Goal: Communication & Community: Ask a question

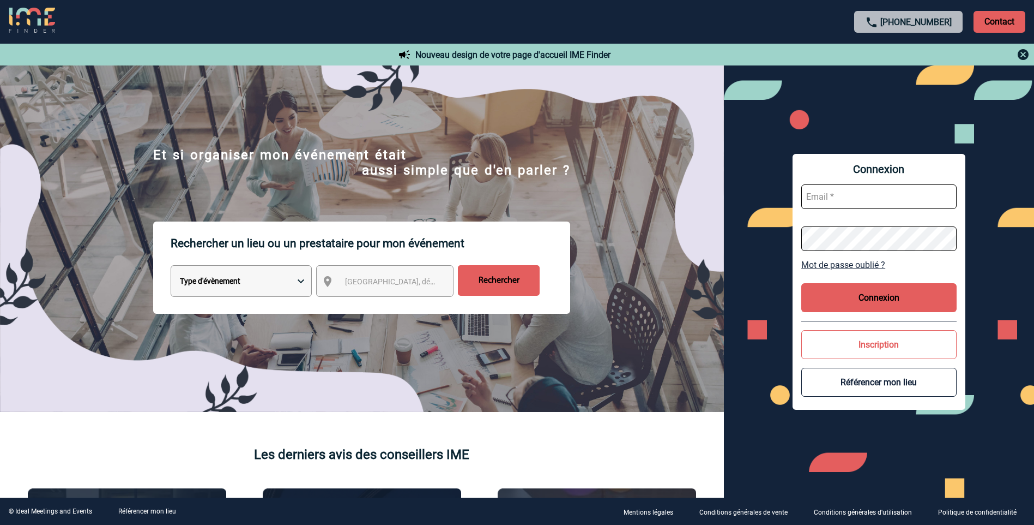
click at [848, 201] on input "text" at bounding box center [878, 196] width 155 height 25
type input "sandra.musto@hotmail.fr"
drag, startPoint x: 930, startPoint y: 191, endPoint x: 751, endPoint y: 208, distance: 179.1
click at [751, 208] on div "Connexion sandra.musto@hotmail.fr Mot de passe oublié ? Connexion Inscription R…" at bounding box center [879, 281] width 310 height 432
click at [918, 202] on input "sandra.musto@hotmail.fr" at bounding box center [878, 196] width 155 height 25
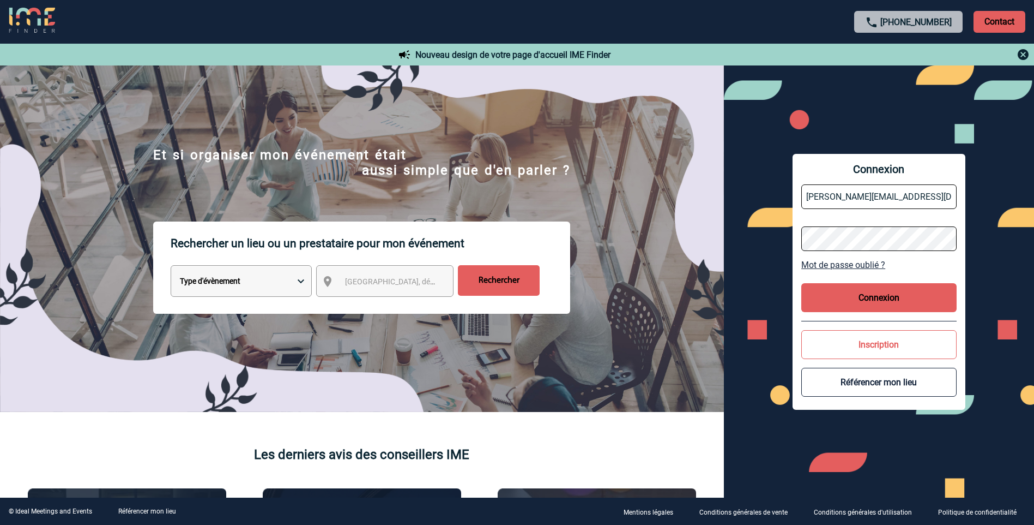
drag, startPoint x: 912, startPoint y: 201, endPoint x: 781, endPoint y: 197, distance: 130.4
click at [781, 197] on div "Connexion sandra.musto@hotmail.fr Mot de passe oublié ? Connexion Inscription R…" at bounding box center [879, 281] width 310 height 432
click at [792, 244] on div "Connexion sandra.musto.ext@siemens-energy.com Mot de passe oublié ? Connexion I…" at bounding box center [879, 281] width 310 height 432
click at [853, 291] on button "Connexion" at bounding box center [878, 297] width 155 height 29
click at [770, 245] on div "Connexion sandra.musto.ext@siemens-energy.com Mot de passe oublié ? Connexion I…" at bounding box center [879, 281] width 310 height 432
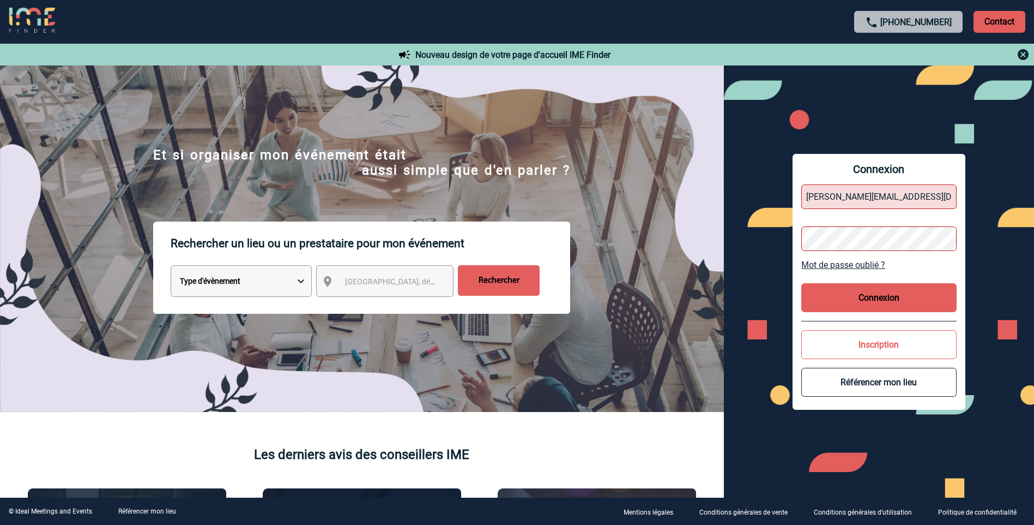
click at [899, 193] on input "sandra.musto.ext@siemens-energy.com" at bounding box center [878, 196] width 155 height 25
click at [872, 195] on input "sandra.musto.ext@siemens-energy.com" at bounding box center [878, 196] width 155 height 25
type input "sandra.musto@siemens-energy.com"
click at [786, 227] on div "Connexion sandra.musto@siemens-energy.com Mot de passe oublié ? Connexion Inscr…" at bounding box center [879, 281] width 310 height 432
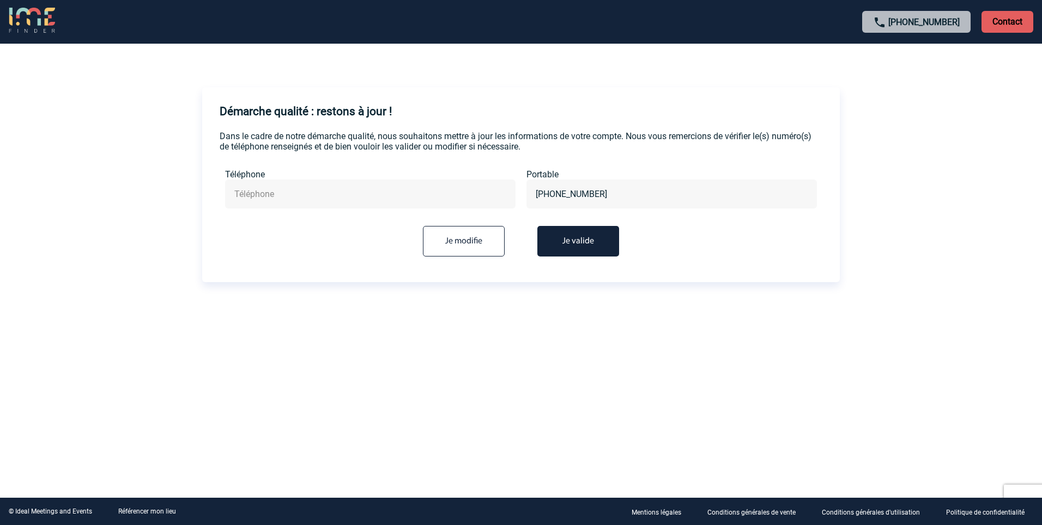
click at [566, 242] on button "Je valide" at bounding box center [579, 241] width 82 height 31
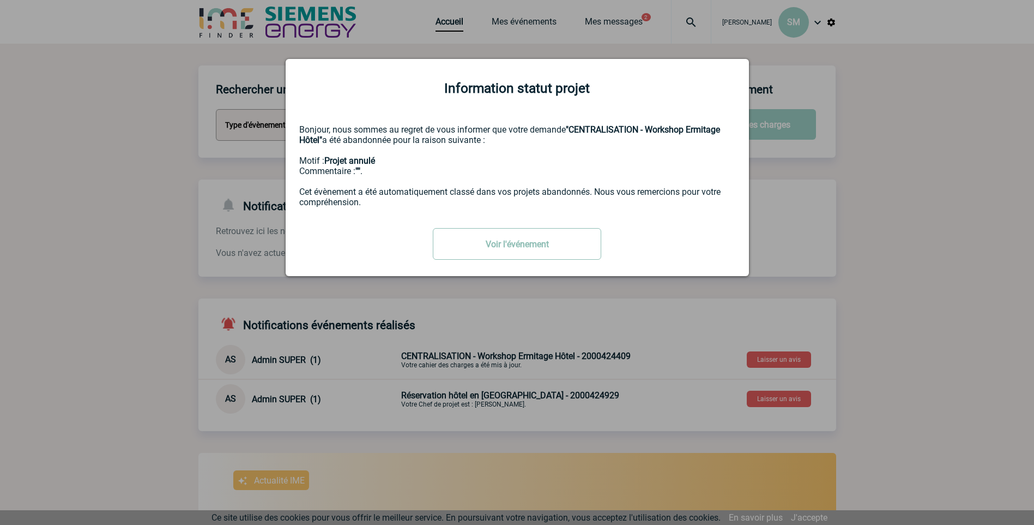
click at [517, 238] on link "Voir l'événement" at bounding box center [517, 244] width 168 height 32
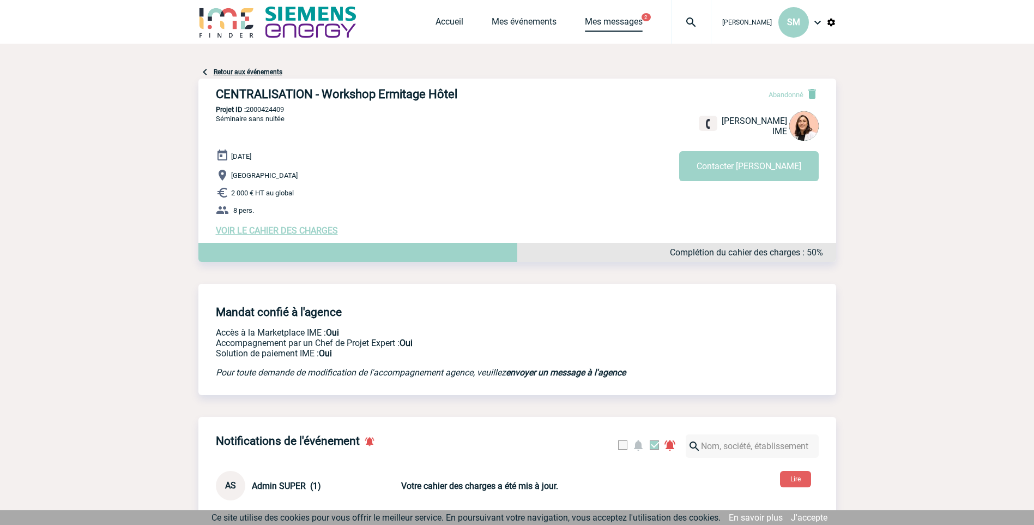
click at [635, 22] on link "Mes messages" at bounding box center [614, 23] width 58 height 15
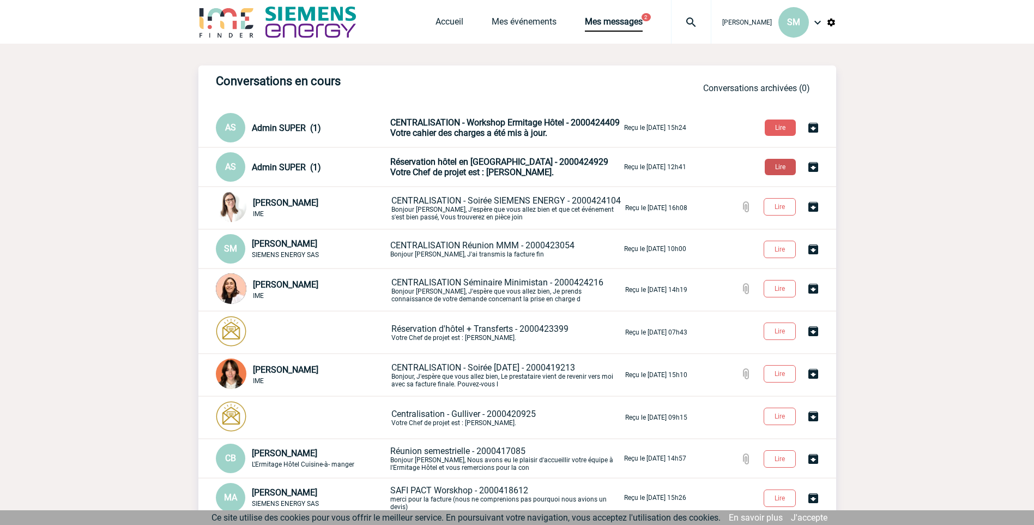
click at [774, 168] on button "Lire" at bounding box center [780, 167] width 31 height 16
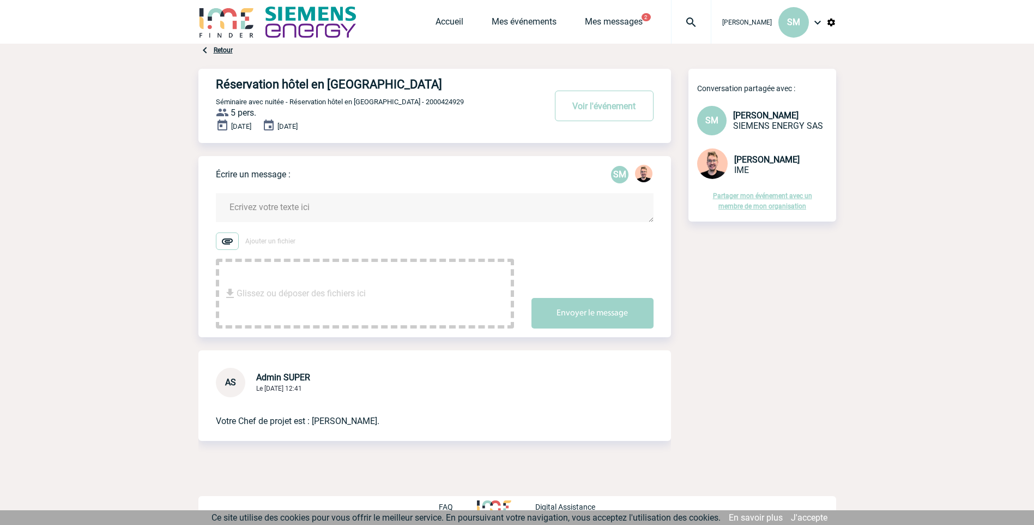
click at [588, 13] on div "Accueil Mes événements Mes messages 2 Projet, client Projet, client" at bounding box center [574, 22] width 276 height 44
click at [596, 14] on div "Accueil Mes événements Mes messages 2 Projet, client Projet, client" at bounding box center [574, 22] width 276 height 44
click at [606, 26] on link "Mes messages" at bounding box center [614, 23] width 58 height 15
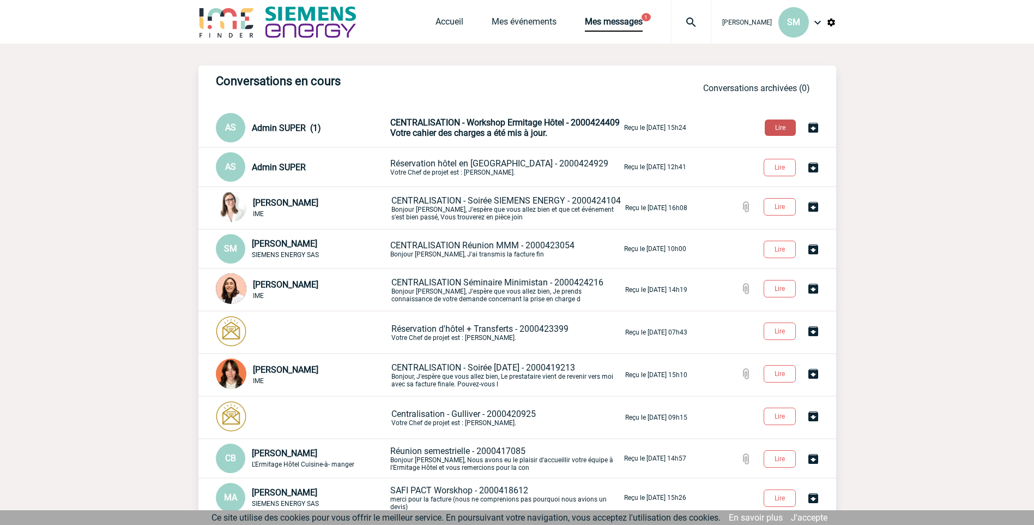
click at [779, 128] on button "Lire" at bounding box center [780, 127] width 31 height 16
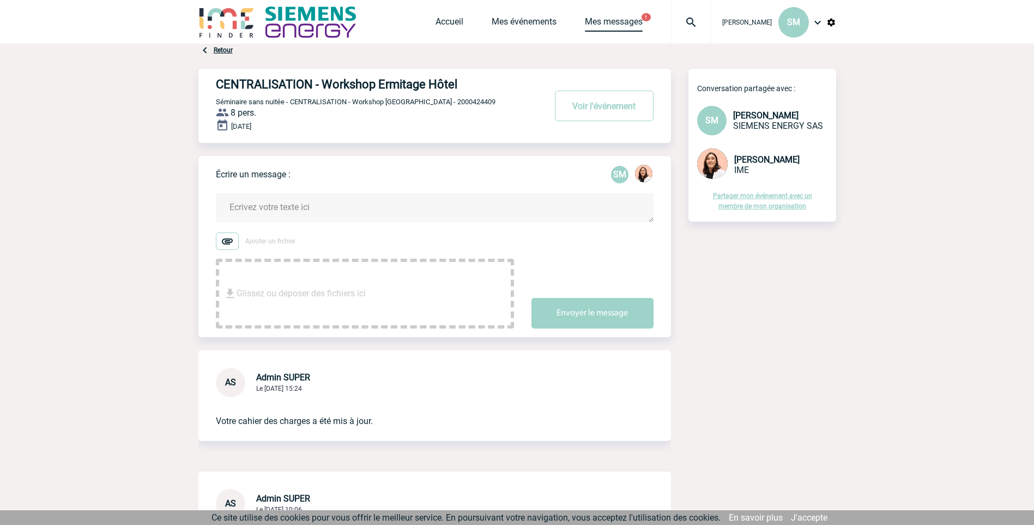
click at [619, 18] on link "Mes messages" at bounding box center [614, 23] width 58 height 15
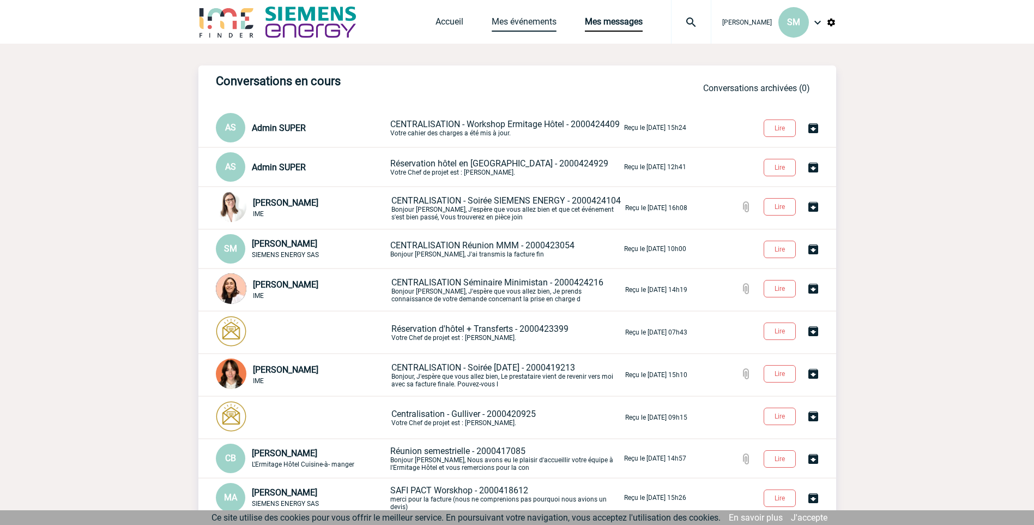
click at [513, 20] on link "Mes événements" at bounding box center [524, 23] width 65 height 15
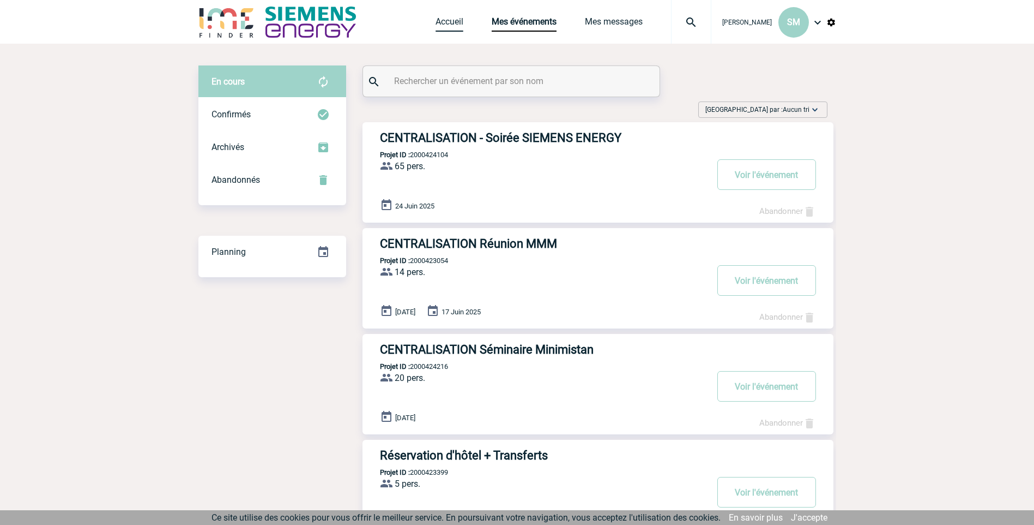
click at [450, 24] on link "Accueil" at bounding box center [450, 23] width 28 height 15
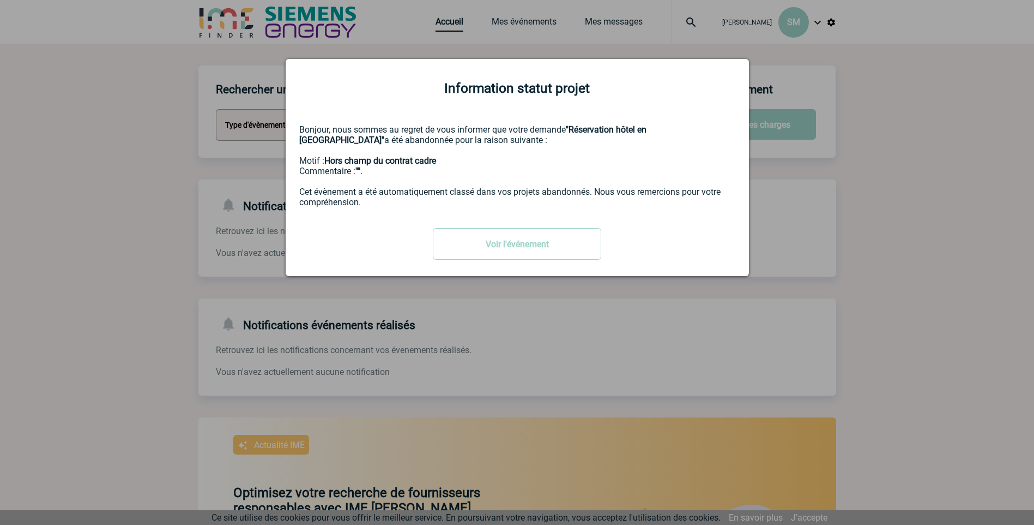
click at [385, 243] on div "Voir l'événement" at bounding box center [517, 244] width 436 height 32
click at [525, 250] on link "Voir l'événement" at bounding box center [517, 244] width 168 height 32
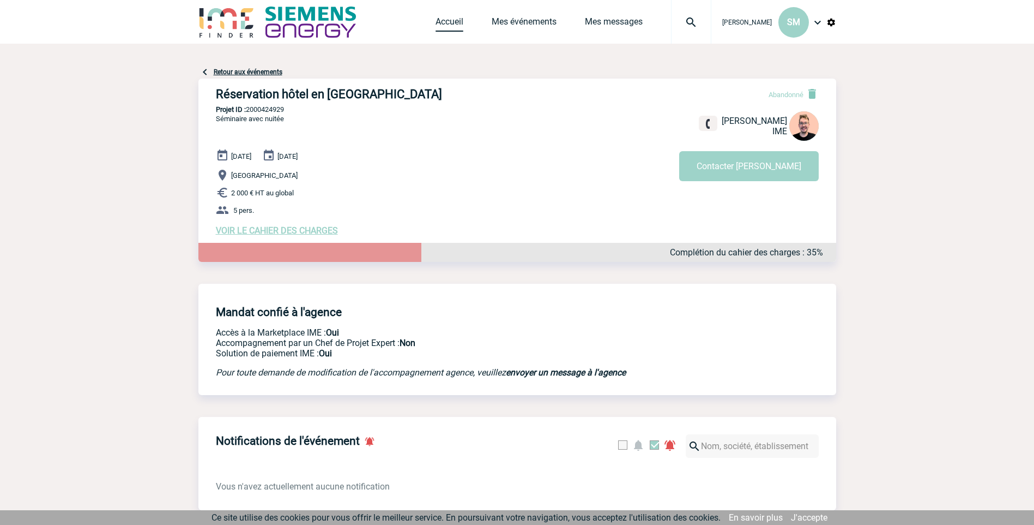
click at [453, 17] on link "Accueil" at bounding box center [450, 23] width 28 height 15
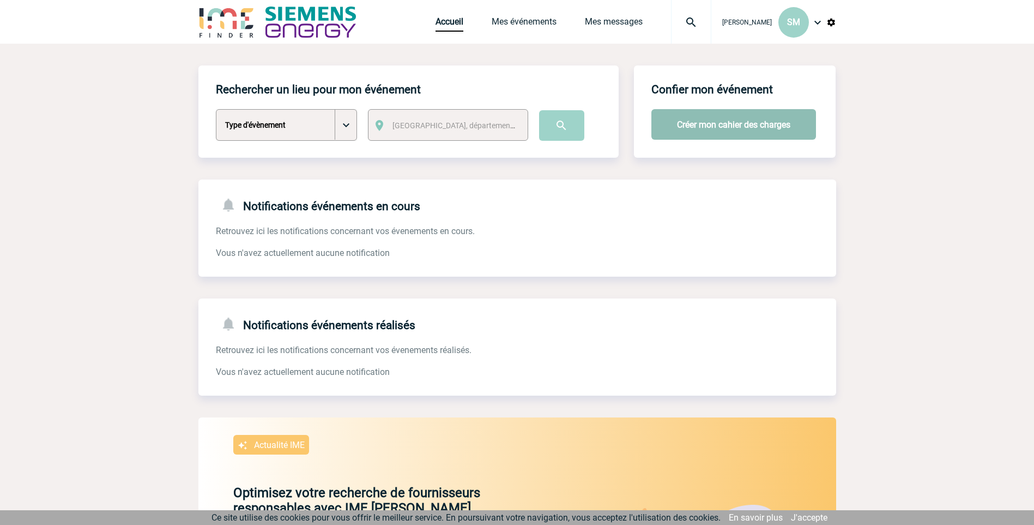
click at [702, 122] on button "Créer mon cahier des charges" at bounding box center [734, 124] width 165 height 31
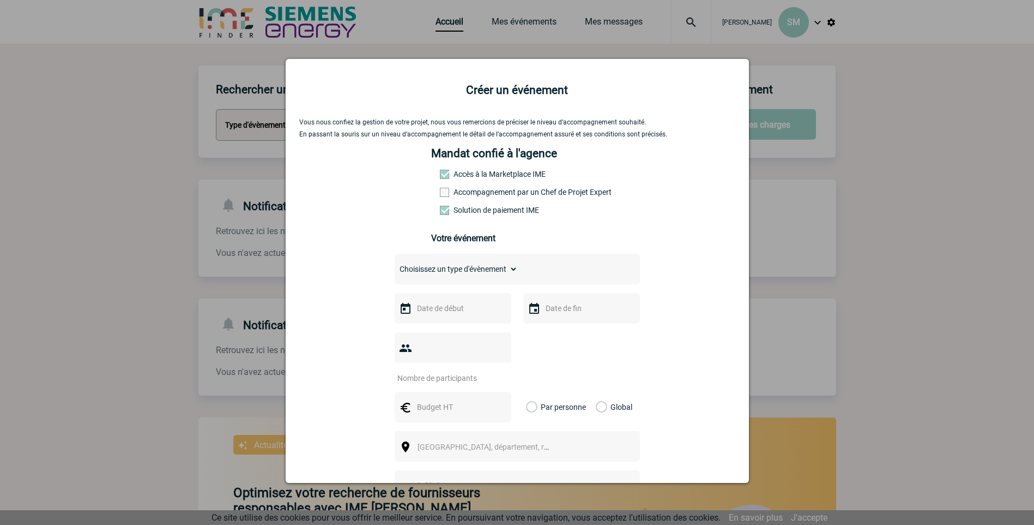
click at [444, 191] on span at bounding box center [444, 192] width 9 height 9
click at [0, 0] on input "Accompagnement par un Chef de Projet Expert" at bounding box center [0, 0] width 0 height 0
click at [492, 268] on select "Choisissez un type d'évènement Séminaire avec nuitée Séminaire sans nuitée Repa…" at bounding box center [456, 268] width 123 height 15
select select "3"
click at [395, 264] on select "Choisissez un type d'évènement Séminaire avec nuitée Séminaire sans nuitée Repa…" at bounding box center [456, 268] width 123 height 15
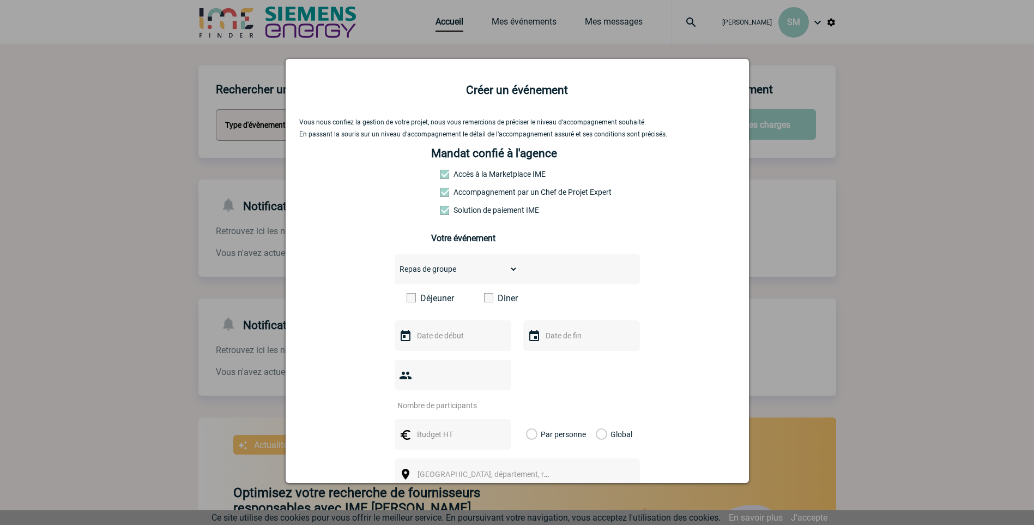
click at [484, 297] on span at bounding box center [488, 297] width 9 height 9
click at [0, 0] on input "Diner" at bounding box center [0, 0] width 0 height 0
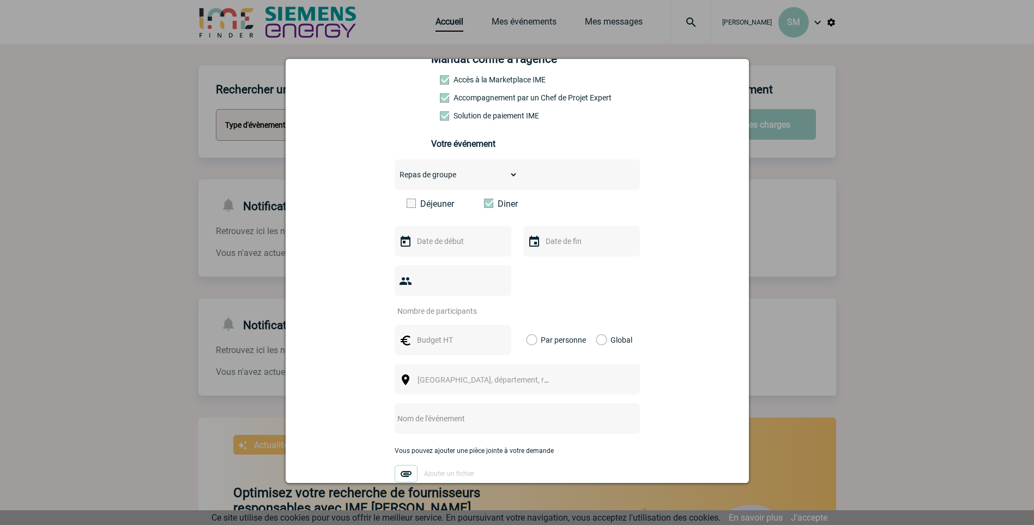
scroll to position [109, 0]
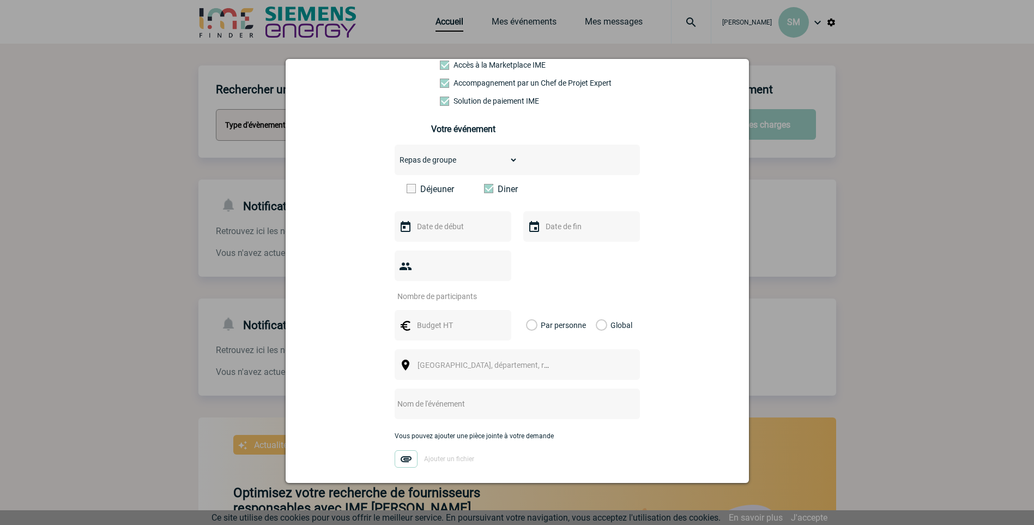
click at [442, 231] on input "text" at bounding box center [451, 226] width 75 height 14
click at [551, 250] on span "Suivant" at bounding box center [551, 248] width 9 height 9
click at [419, 245] on span "Précédent" at bounding box center [421, 248] width 9 height 9
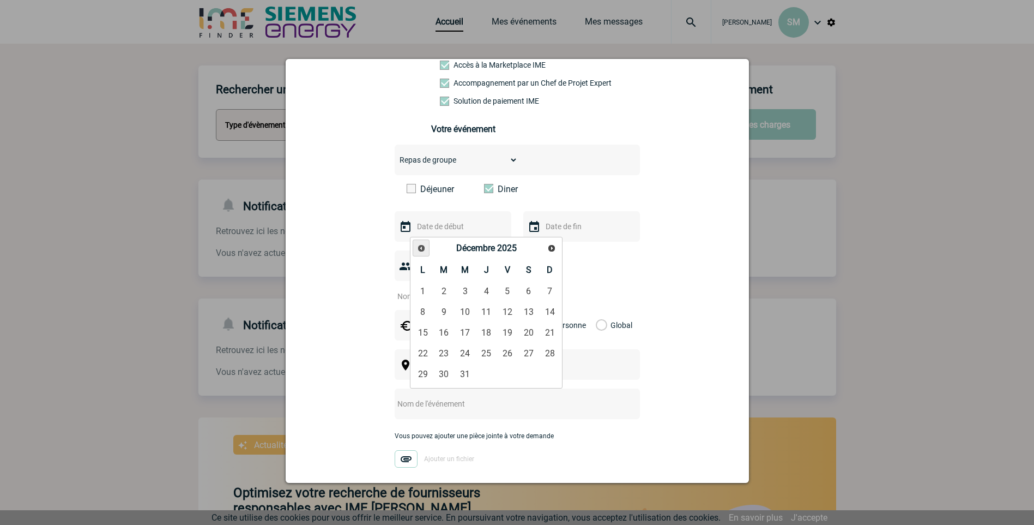
click at [421, 246] on span "Précédent" at bounding box center [421, 248] width 9 height 9
click at [491, 366] on link "27" at bounding box center [487, 374] width 20 height 20
type input "27-11-2025"
click at [566, 228] on input "text" at bounding box center [580, 226] width 75 height 14
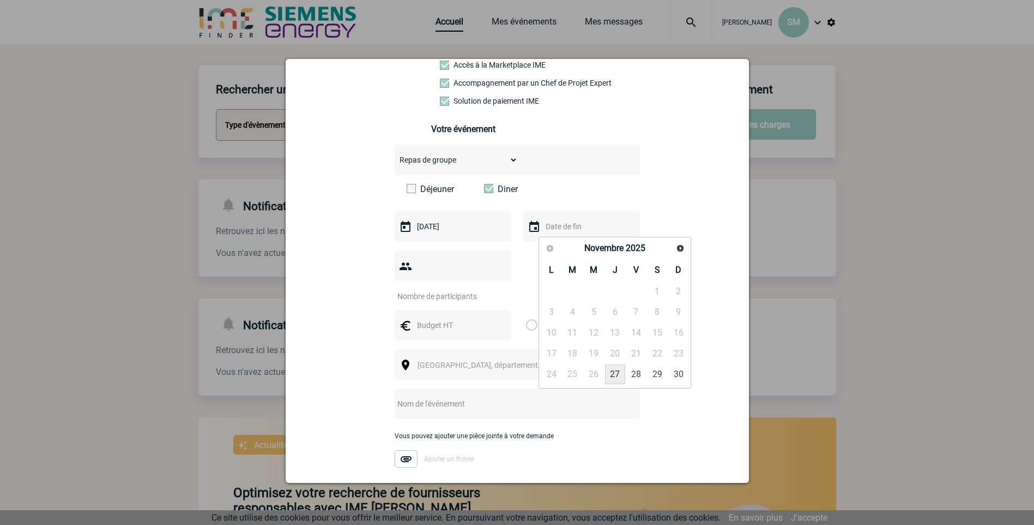
click at [616, 376] on link "27" at bounding box center [615, 374] width 20 height 20
type input "27-11-2025"
click at [354, 274] on div "Vous nous confiez la gestion de votre projet, nous vous remercions de préciser …" at bounding box center [517, 271] width 436 height 525
click at [468, 289] on input "number" at bounding box center [446, 296] width 103 height 14
type input "20"
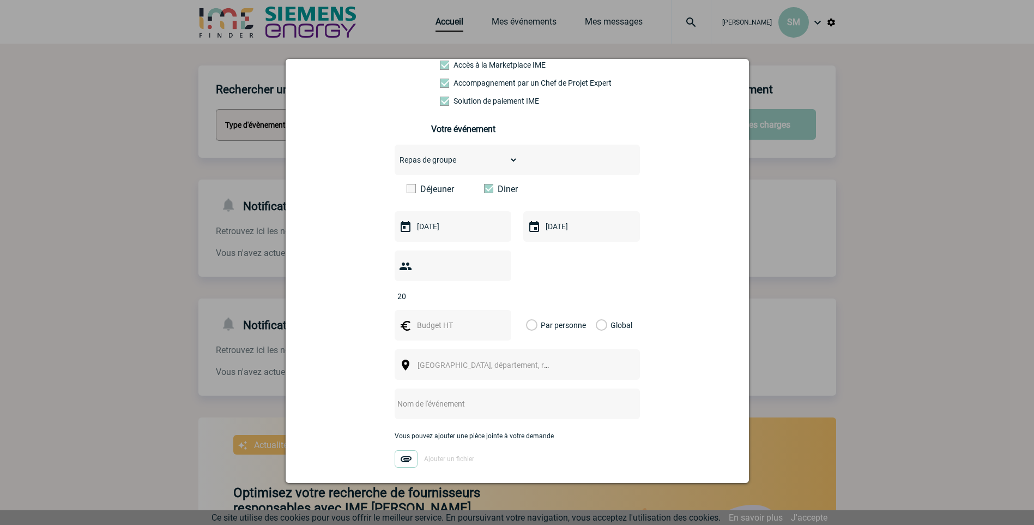
click at [467, 318] on input "text" at bounding box center [451, 325] width 75 height 14
type input "60"
click at [530, 310] on label "Par personne" at bounding box center [532, 325] width 12 height 31
click at [0, 0] on input "Par personne" at bounding box center [0, 0] width 0 height 0
click at [463, 360] on span "Ville, département, région..." at bounding box center [494, 364] width 152 height 9
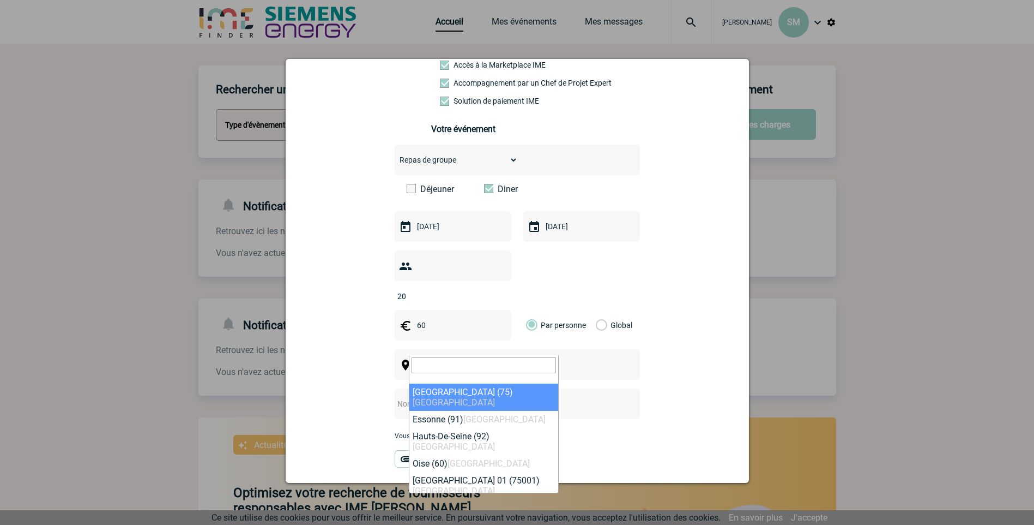
type input "h"
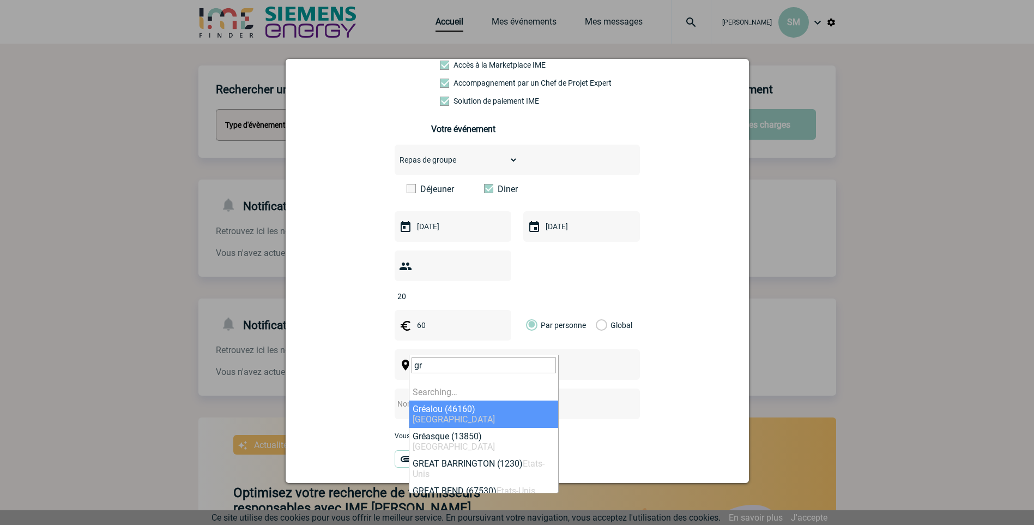
type input "g"
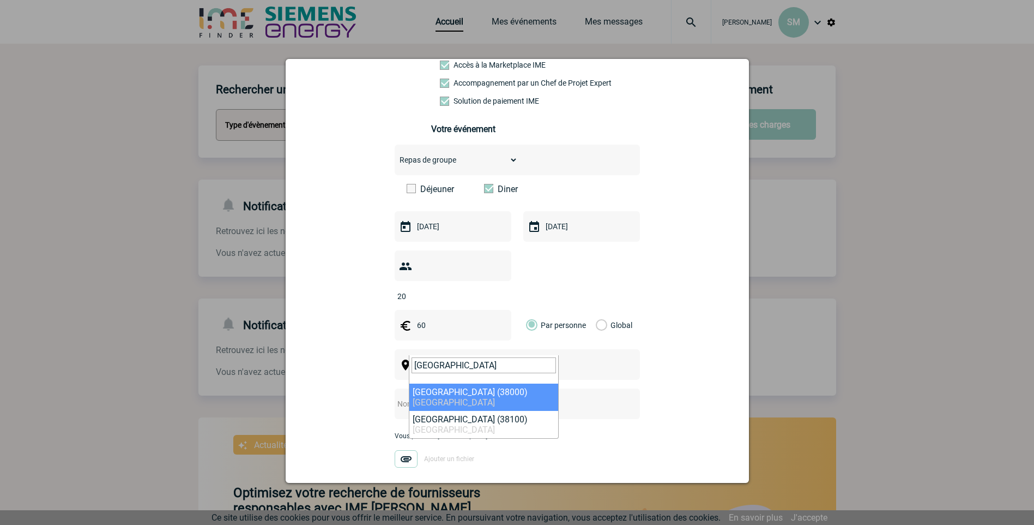
type input "Grenoble"
select select "35563"
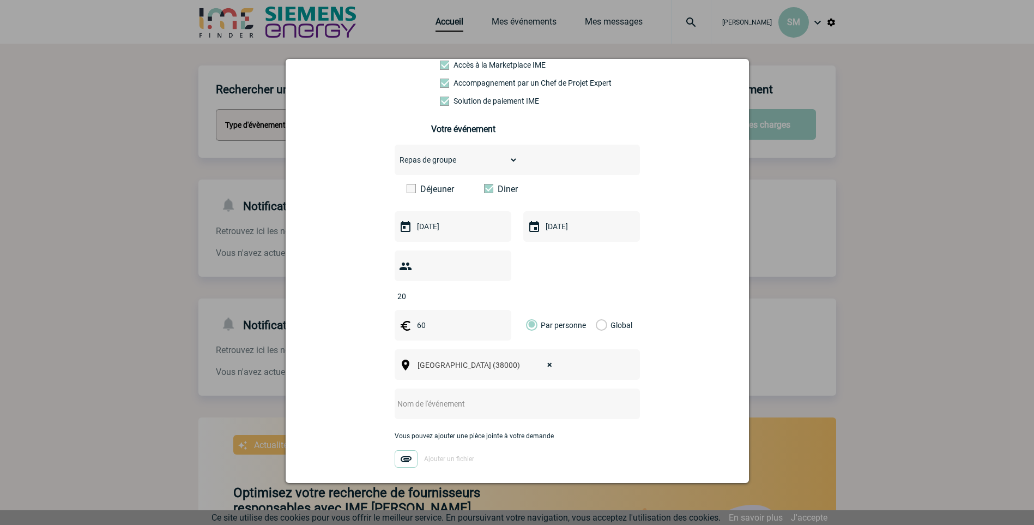
click at [418, 396] on input "text" at bounding box center [503, 403] width 216 height 14
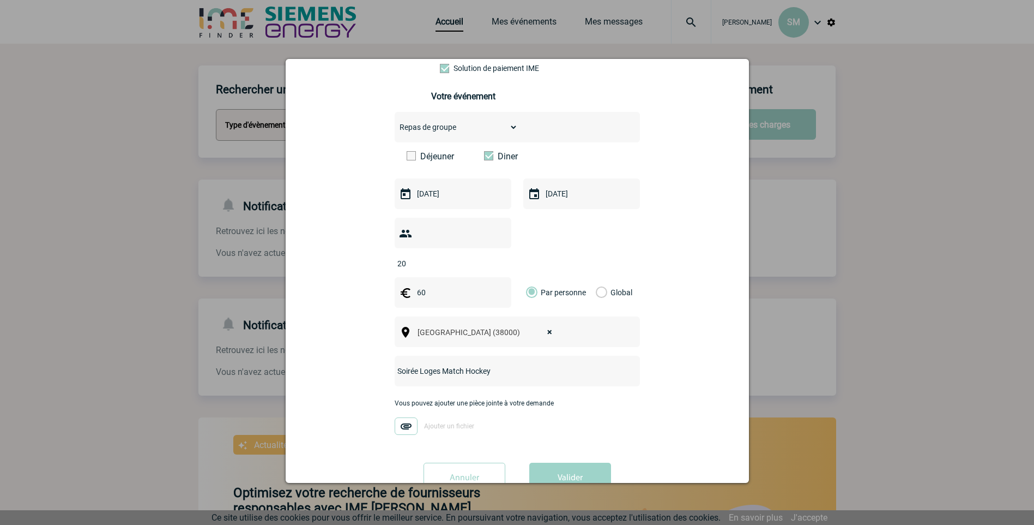
scroll to position [159, 0]
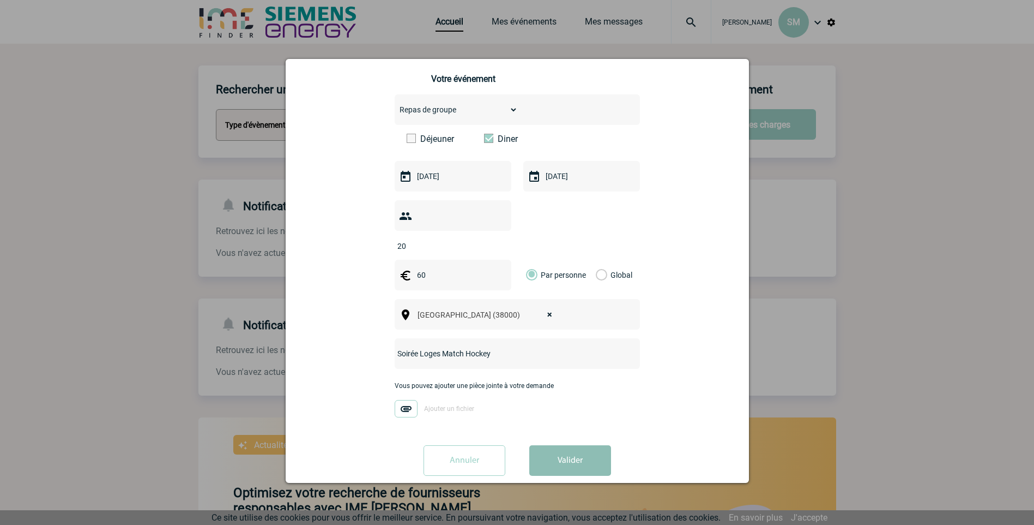
type input "Soirée Loges Match Hockey"
click at [568, 445] on button "Valider" at bounding box center [570, 460] width 82 height 31
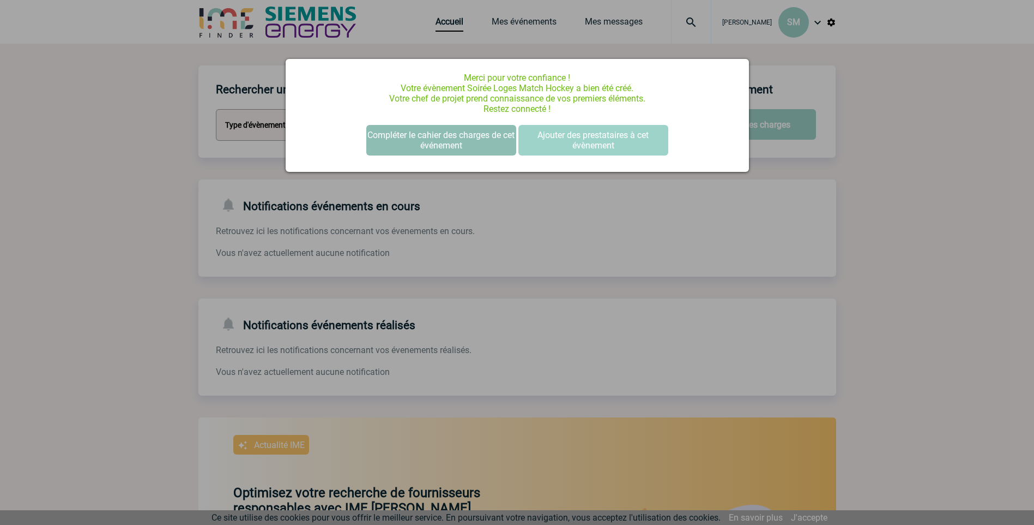
click at [435, 138] on button "Compléter le cahier des charges de cet événement" at bounding box center [441, 140] width 150 height 31
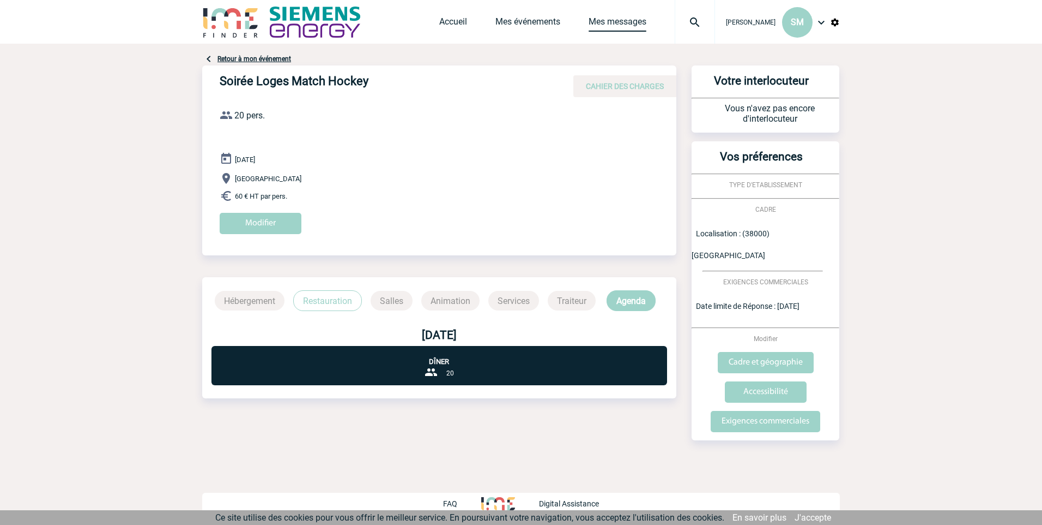
click at [619, 22] on link "Mes messages" at bounding box center [618, 23] width 58 height 15
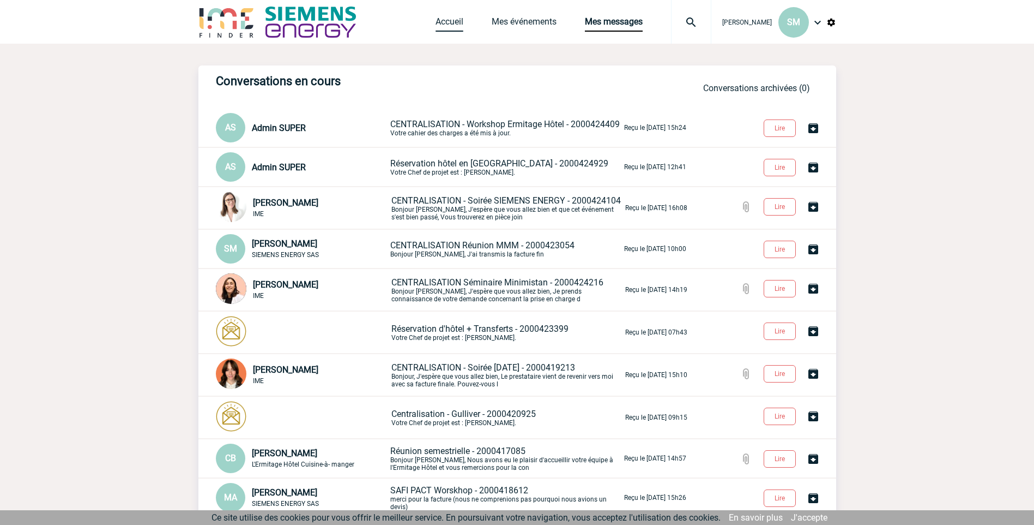
click at [447, 24] on link "Accueil" at bounding box center [450, 23] width 28 height 15
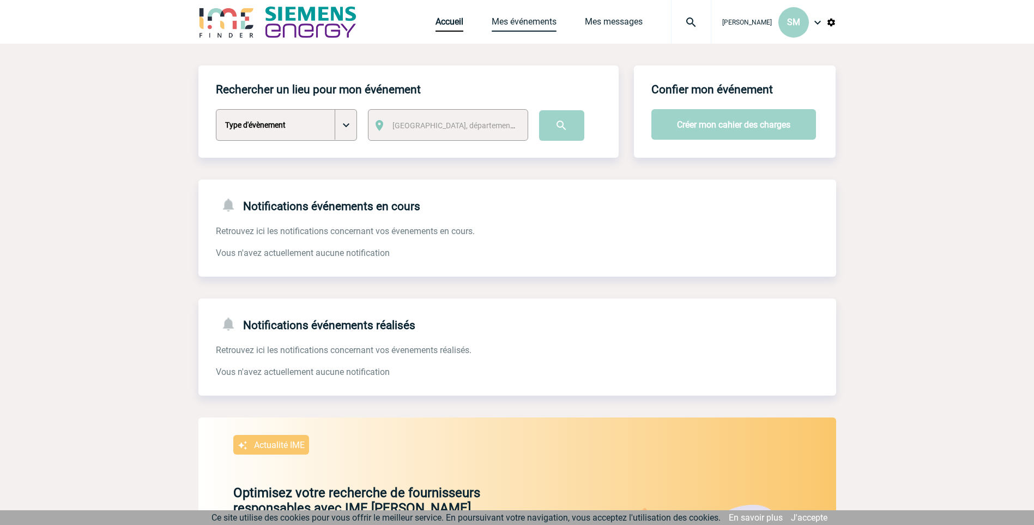
click at [531, 24] on link "Mes événements" at bounding box center [524, 23] width 65 height 15
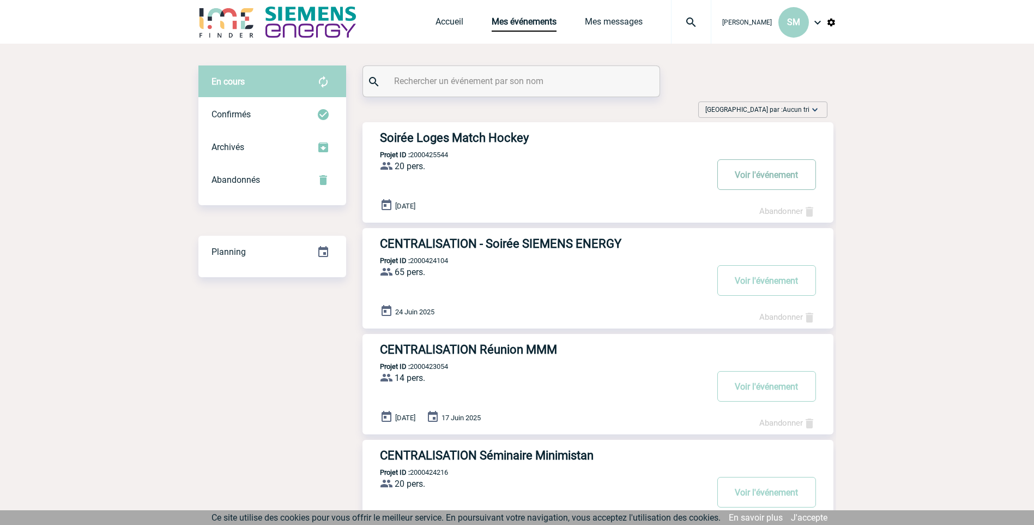
click at [764, 180] on button "Voir l'événement" at bounding box center [767, 174] width 99 height 31
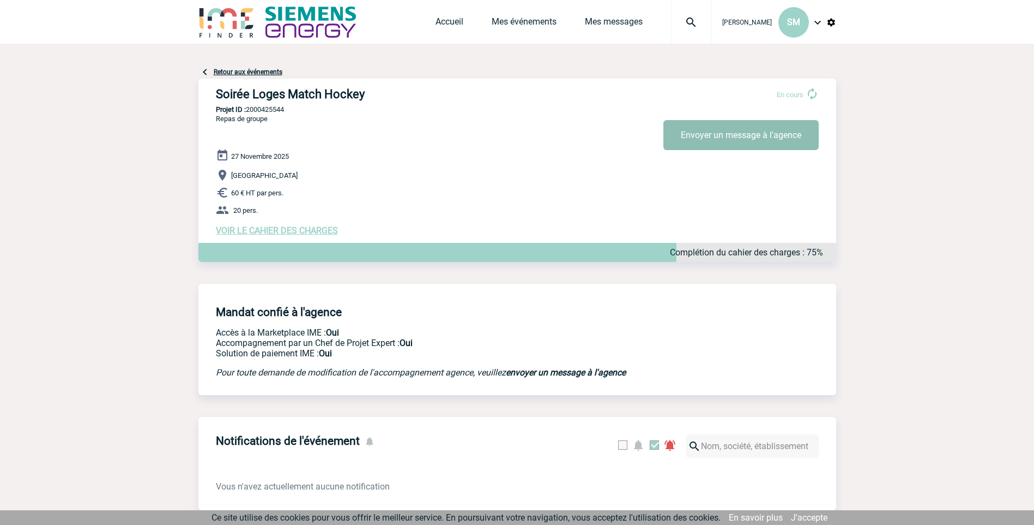
click at [761, 141] on button "Envoyer un message à l'agence" at bounding box center [741, 135] width 155 height 30
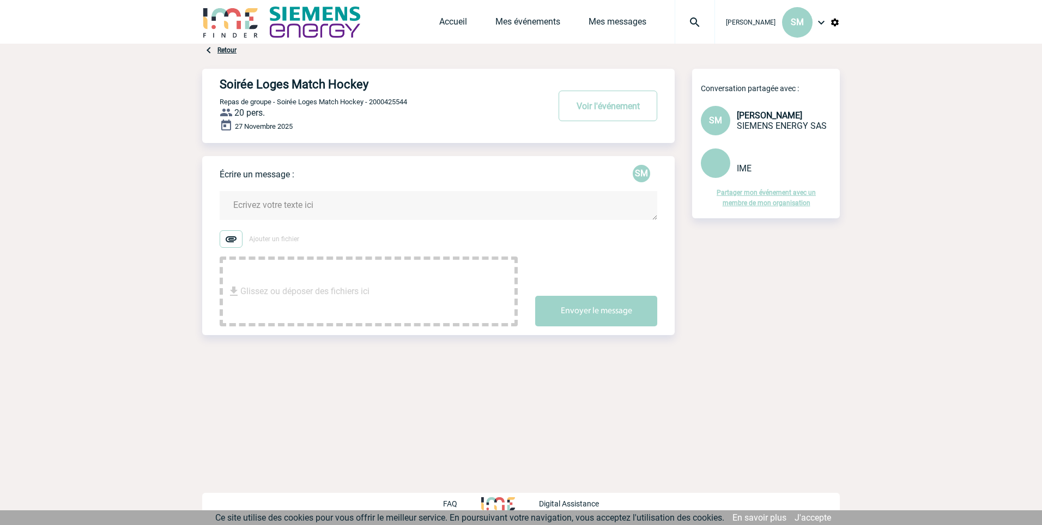
click at [304, 208] on textarea at bounding box center [439, 205] width 438 height 29
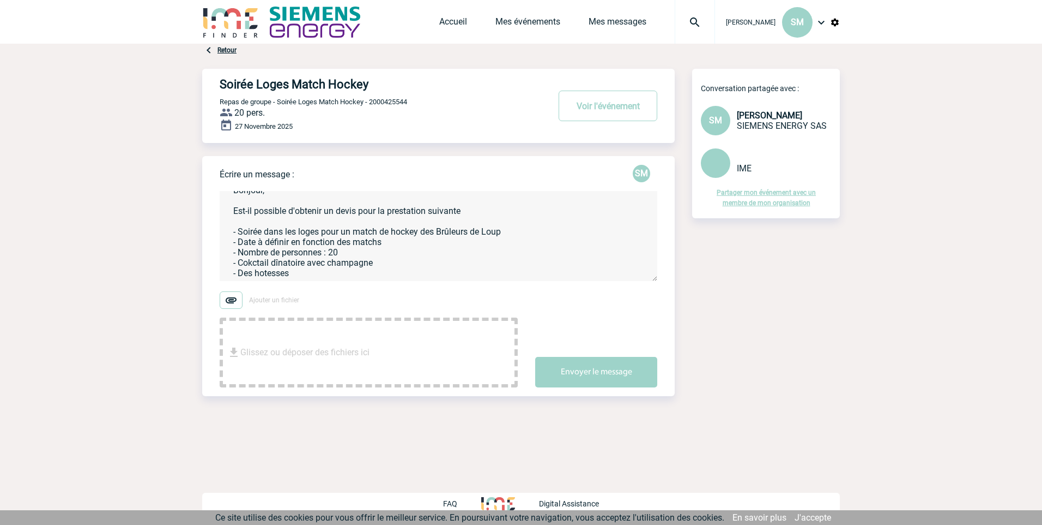
scroll to position [25, 0]
click at [389, 231] on textarea "Bonjour, Est-il possible d'obtenir un devis pour la prestation suivante - Soiré…" at bounding box center [439, 236] width 438 height 90
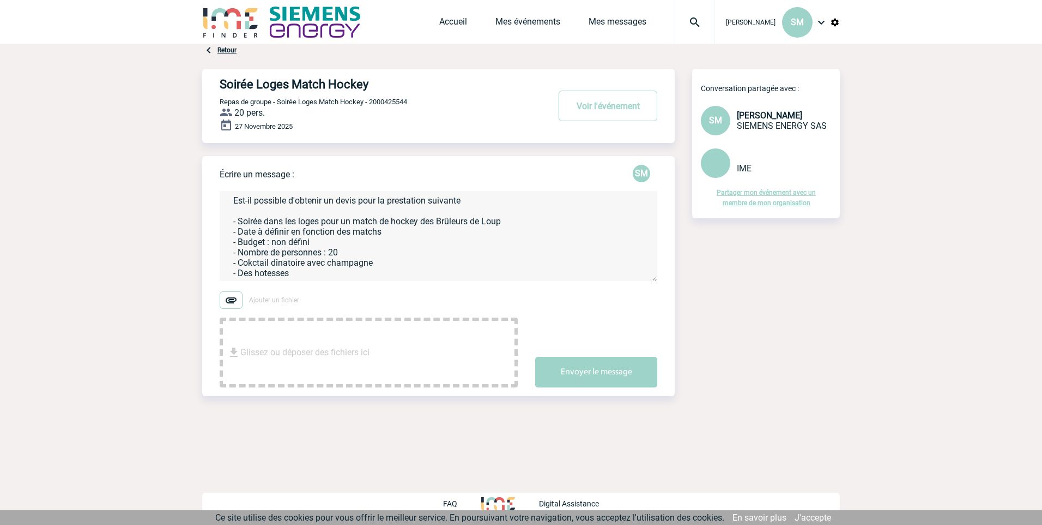
scroll to position [0, 0]
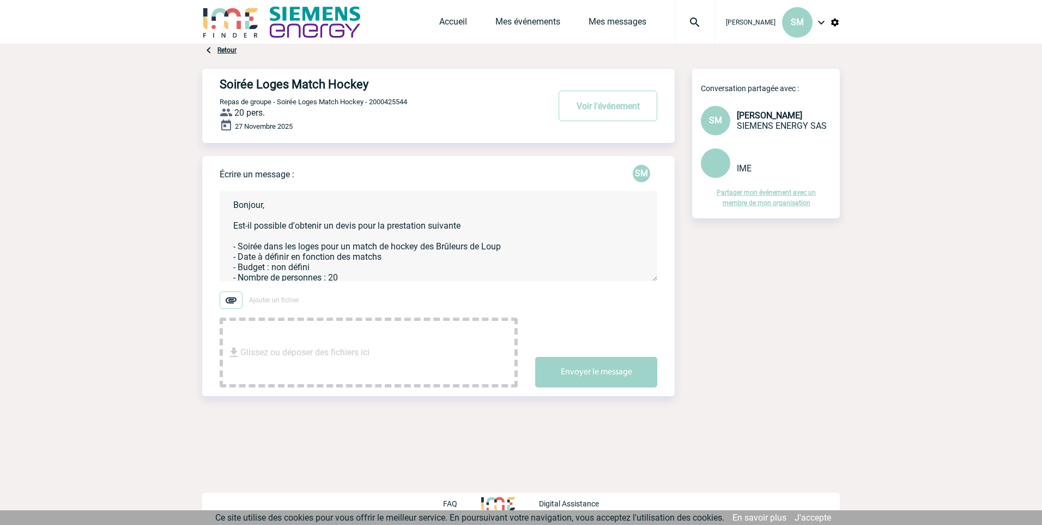
click at [469, 231] on textarea "Bonjour, Est-il possible d'obtenir un devis pour la prestation suivante - Soiré…" at bounding box center [439, 236] width 438 height 90
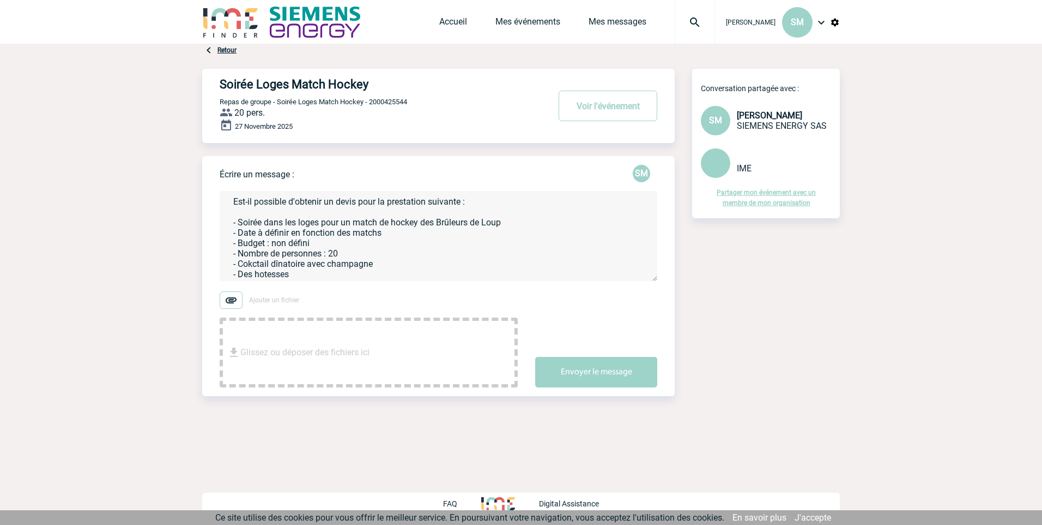
scroll to position [35, 0]
click at [274, 251] on textarea "Bonjour, Est-il possible d'obtenir un devis pour la prestation suivante : - Soi…" at bounding box center [439, 236] width 438 height 90
click at [308, 258] on textarea "Bonjour, Est-il possible d'obtenir un devis pour la prestation suivante : - Soi…" at bounding box center [439, 236] width 438 height 90
click at [310, 260] on textarea "Bonjour, Est-il possible d'obtenir un devis pour la prestation suivante : - Soi…" at bounding box center [439, 236] width 438 height 90
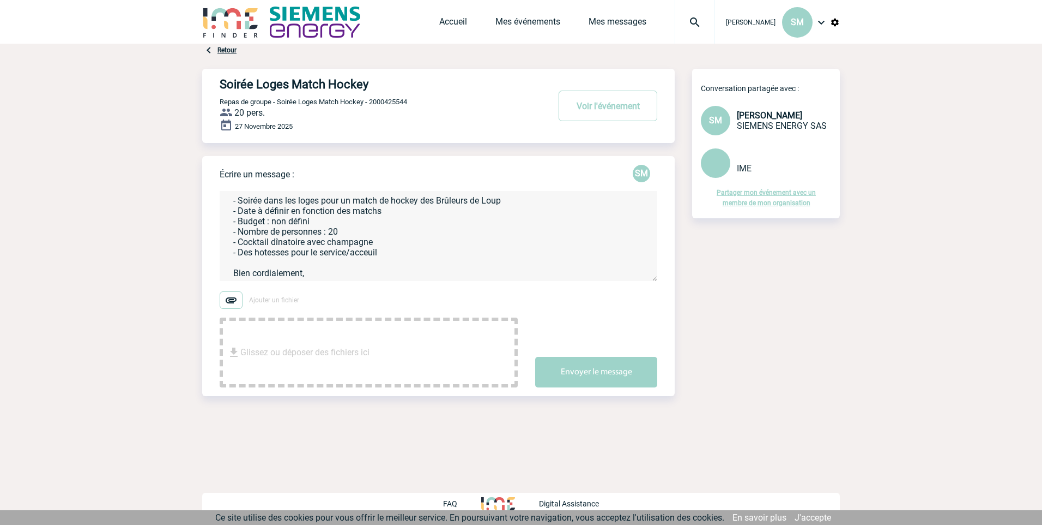
scroll to position [0, 0]
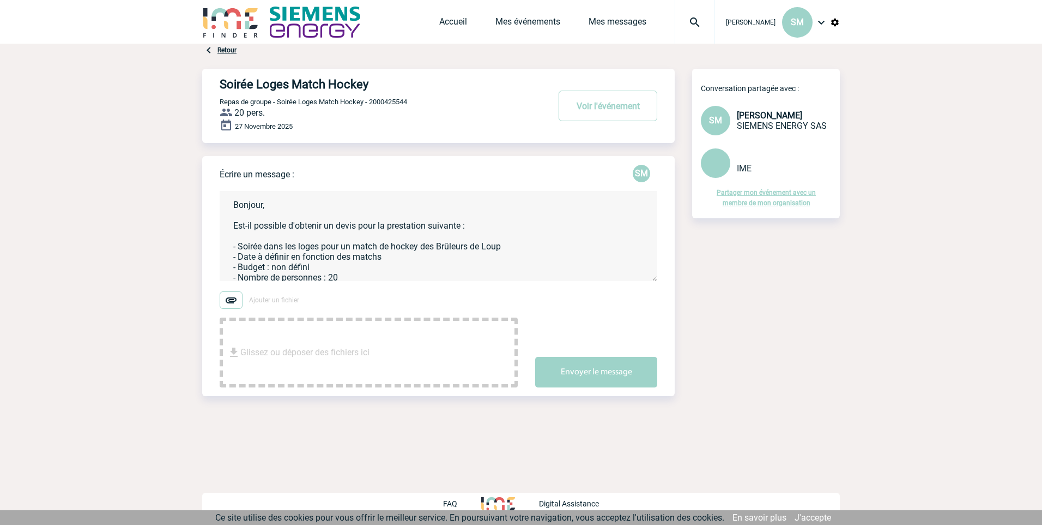
drag, startPoint x: 321, startPoint y: 245, endPoint x: 239, endPoint y: 246, distance: 81.8
click at [239, 246] on textarea "Bonjour, Est-il possible d'obtenir un devis pour la prestation suivante : - Soi…" at bounding box center [439, 236] width 438 height 90
click at [371, 266] on textarea "Bonjour, Est-il possible d'obtenir un devis pour la prestation suivante : - Pri…" at bounding box center [439, 236] width 438 height 90
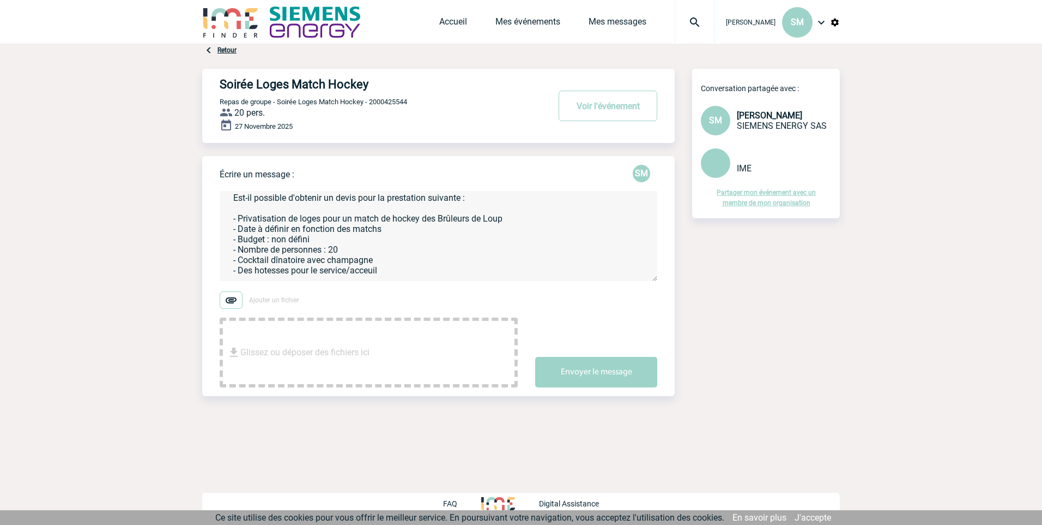
scroll to position [28, 0]
click at [257, 232] on textarea "Bonjour, Est-il possible d'obtenir un devis pour la prestation suivante : - Pri…" at bounding box center [439, 236] width 438 height 90
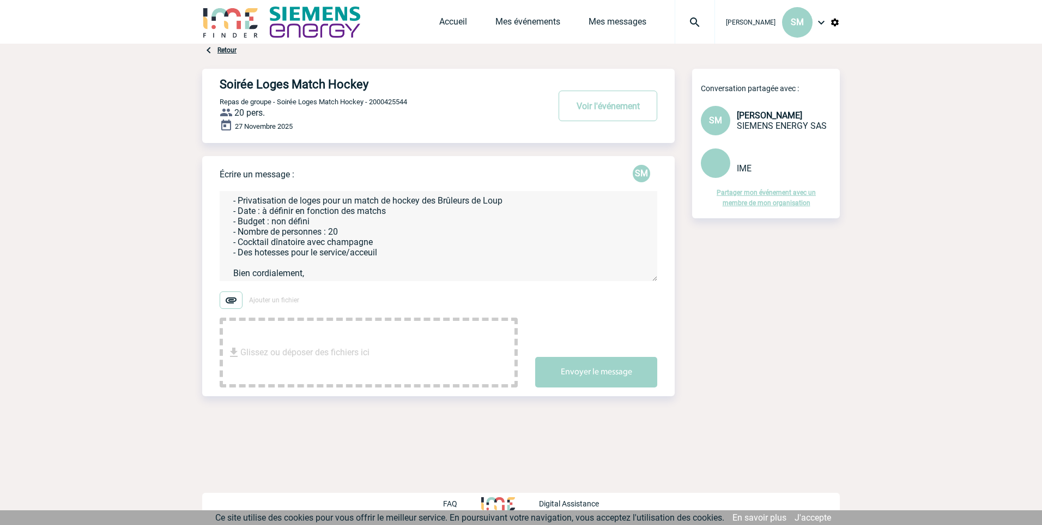
scroll to position [51, 0]
drag, startPoint x: 383, startPoint y: 254, endPoint x: 354, endPoint y: 252, distance: 29.5
click at [354, 252] on textarea "Bonjour, Est-il possible d'obtenir un devis pour la prestation suivante : - Pri…" at bounding box center [439, 236] width 438 height 90
paste textarea "Accue"
click at [358, 250] on textarea "Bonjour, Est-il possible d'obtenir un devis pour la prestation suivante : - Pri…" at bounding box center [439, 236] width 438 height 90
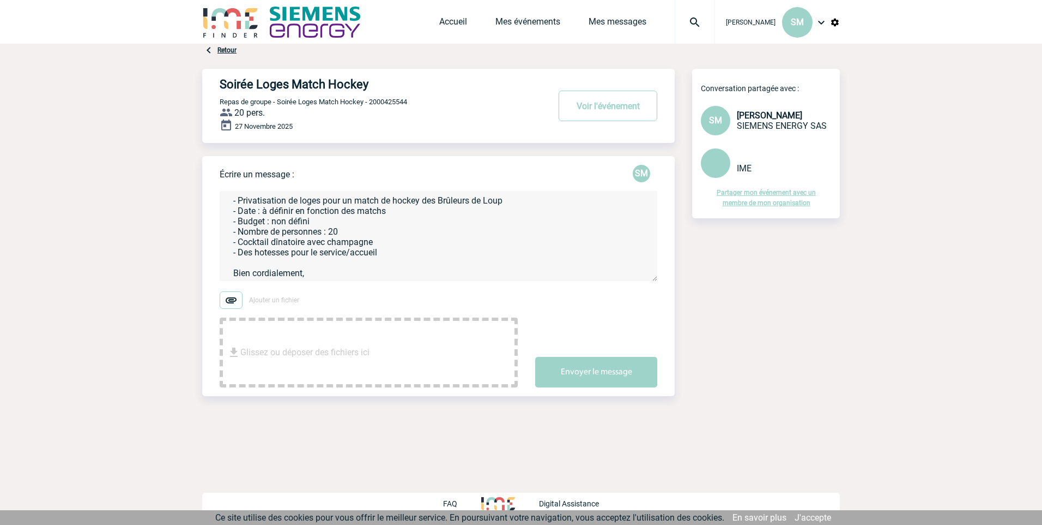
scroll to position [56, 0]
click at [389, 249] on textarea "Bonjour, Est-il possible d'obtenir un devis pour la prestation suivante : - Pri…" at bounding box center [439, 236] width 438 height 90
type textarea "Bonjour, Est-il possible d'obtenir un devis pour la prestation suivante : - Pri…"
click at [581, 367] on button "Envoyer le message" at bounding box center [596, 372] width 122 height 31
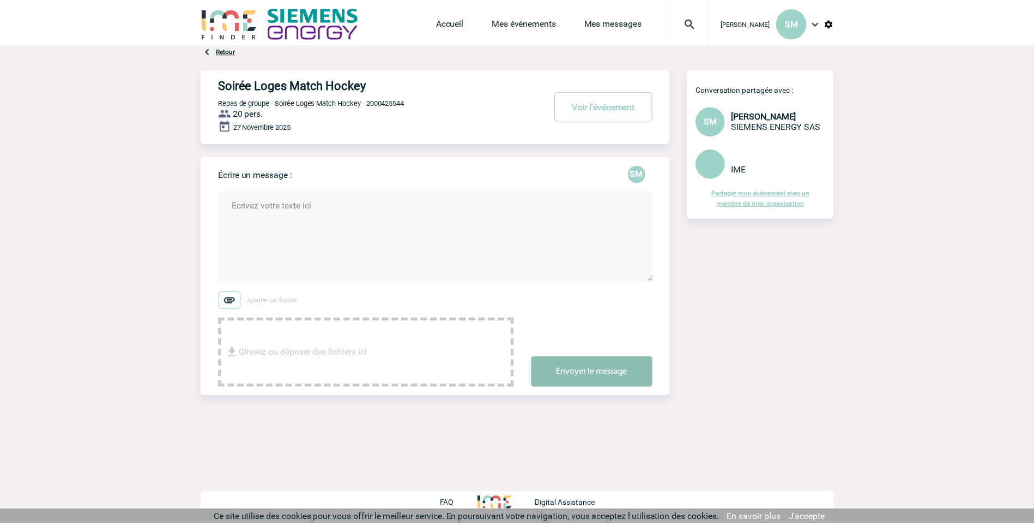
scroll to position [0, 0]
